Goal: Navigation & Orientation: Go to known website

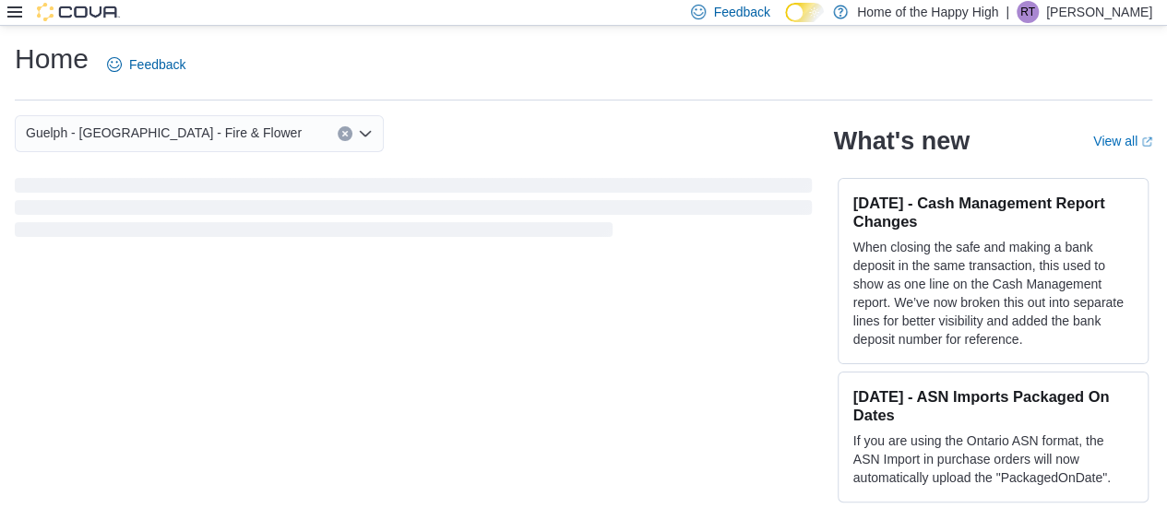
click at [1039, 15] on div "RT" at bounding box center [1028, 12] width 22 height 22
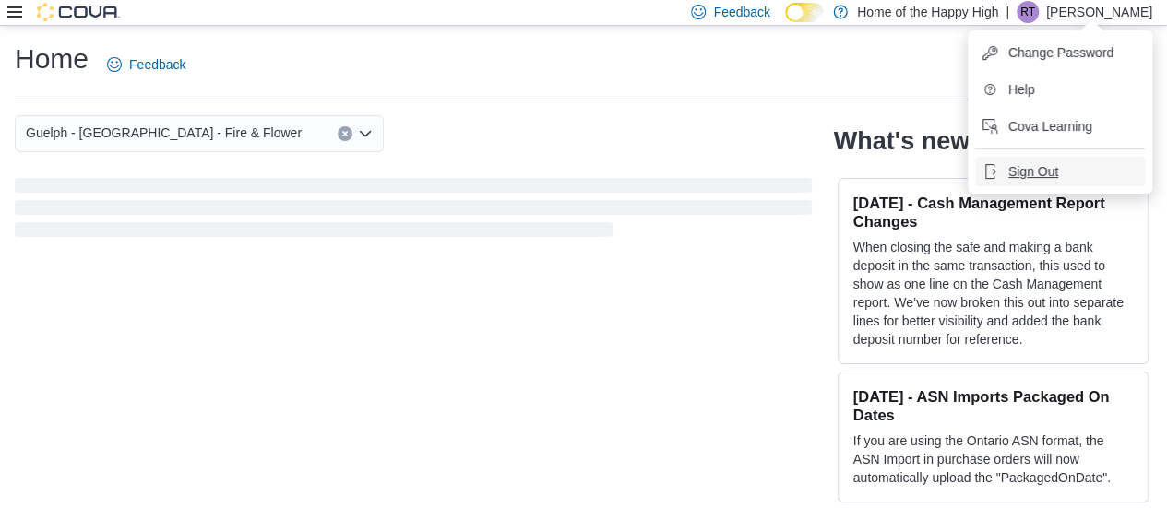
click at [1008, 169] on span "Sign Out" at bounding box center [1033, 171] width 50 height 18
